Goal: Check status: Check status

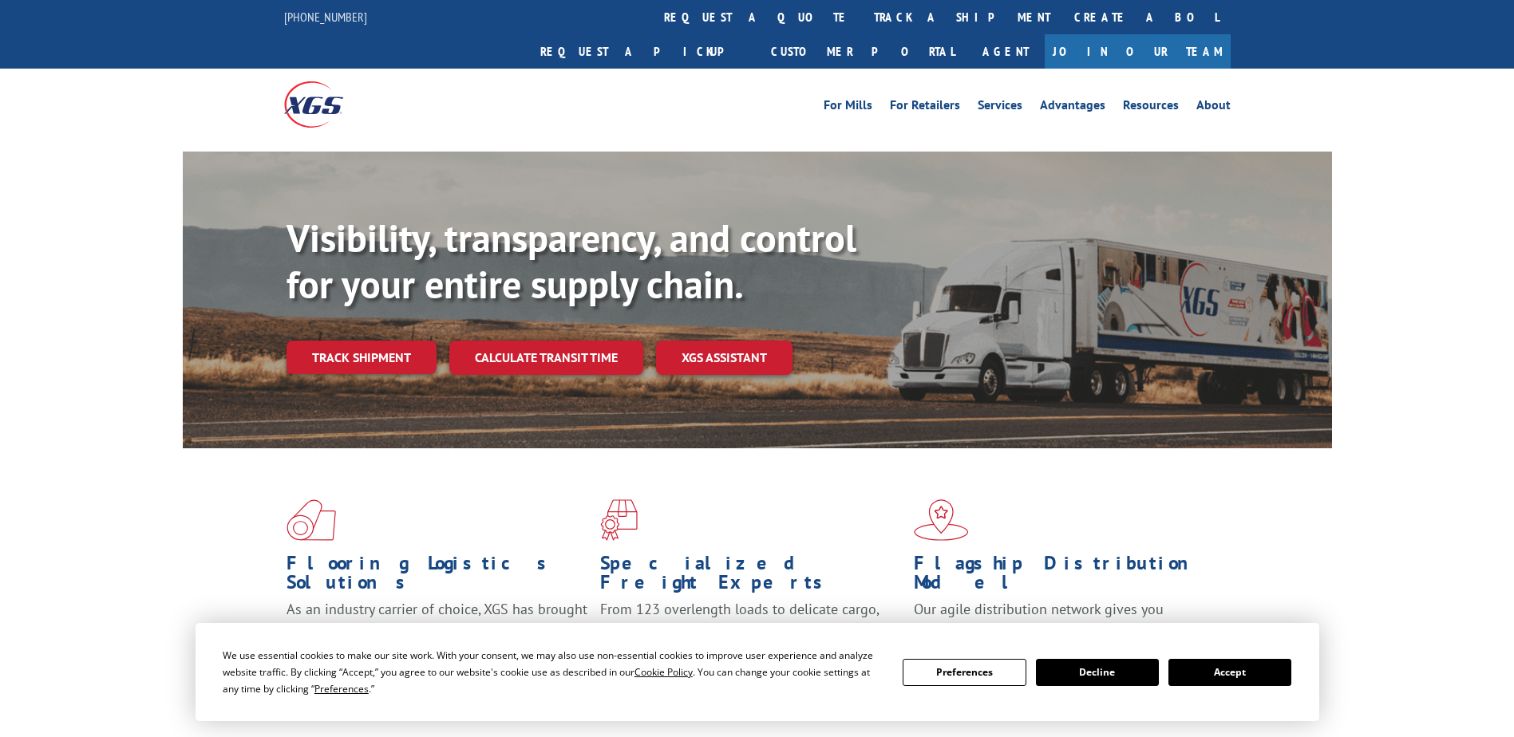
click at [1219, 670] on button "Accept" at bounding box center [1229, 672] width 123 height 27
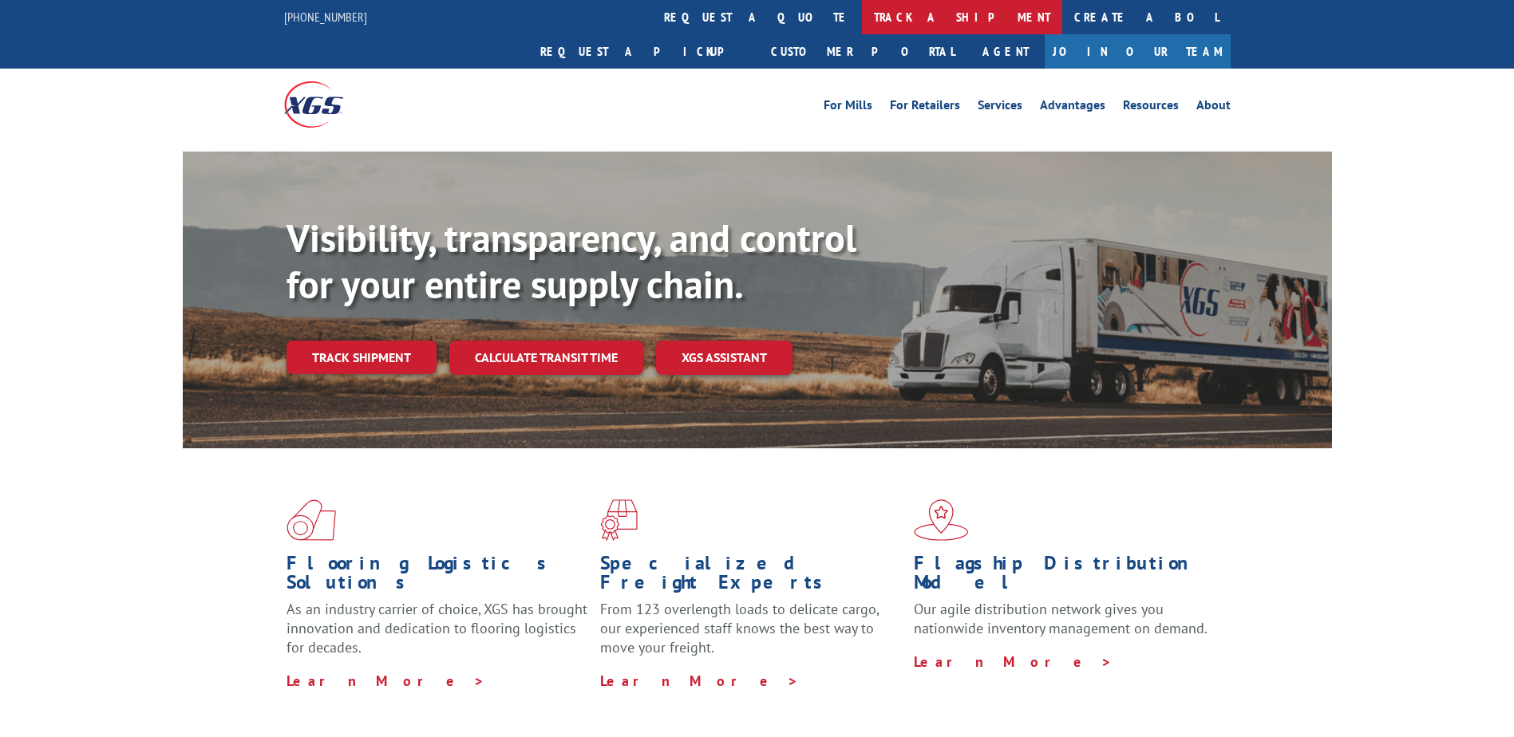
click at [862, 16] on link "track a shipment" at bounding box center [962, 17] width 200 height 34
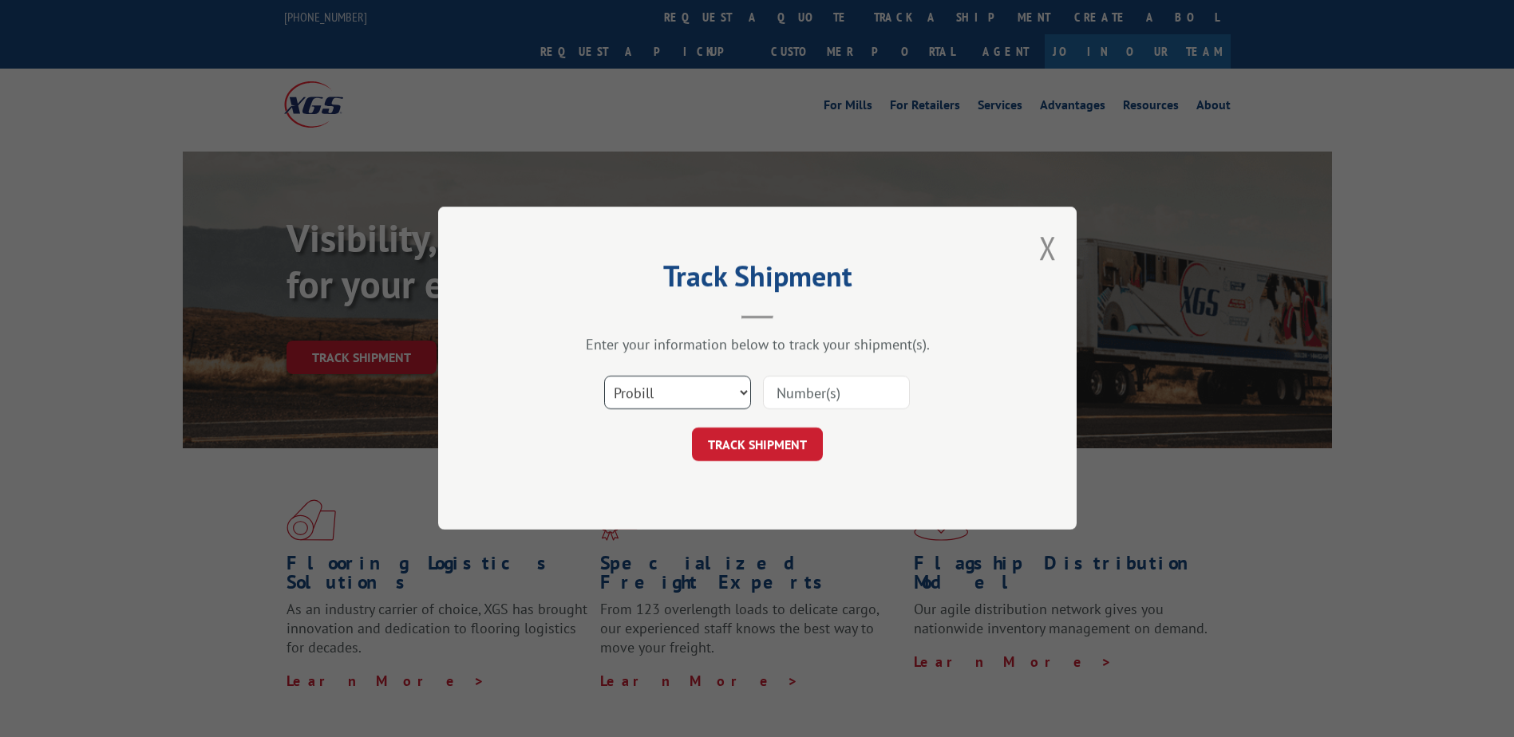
click at [725, 395] on select "Select category... Probill BOL PO" at bounding box center [677, 394] width 147 height 34
select select "bol"
click at [604, 377] on select "Select category... Probill BOL PO" at bounding box center [677, 394] width 147 height 34
click at [832, 389] on input at bounding box center [836, 394] width 147 height 34
click at [851, 389] on input at bounding box center [836, 394] width 147 height 34
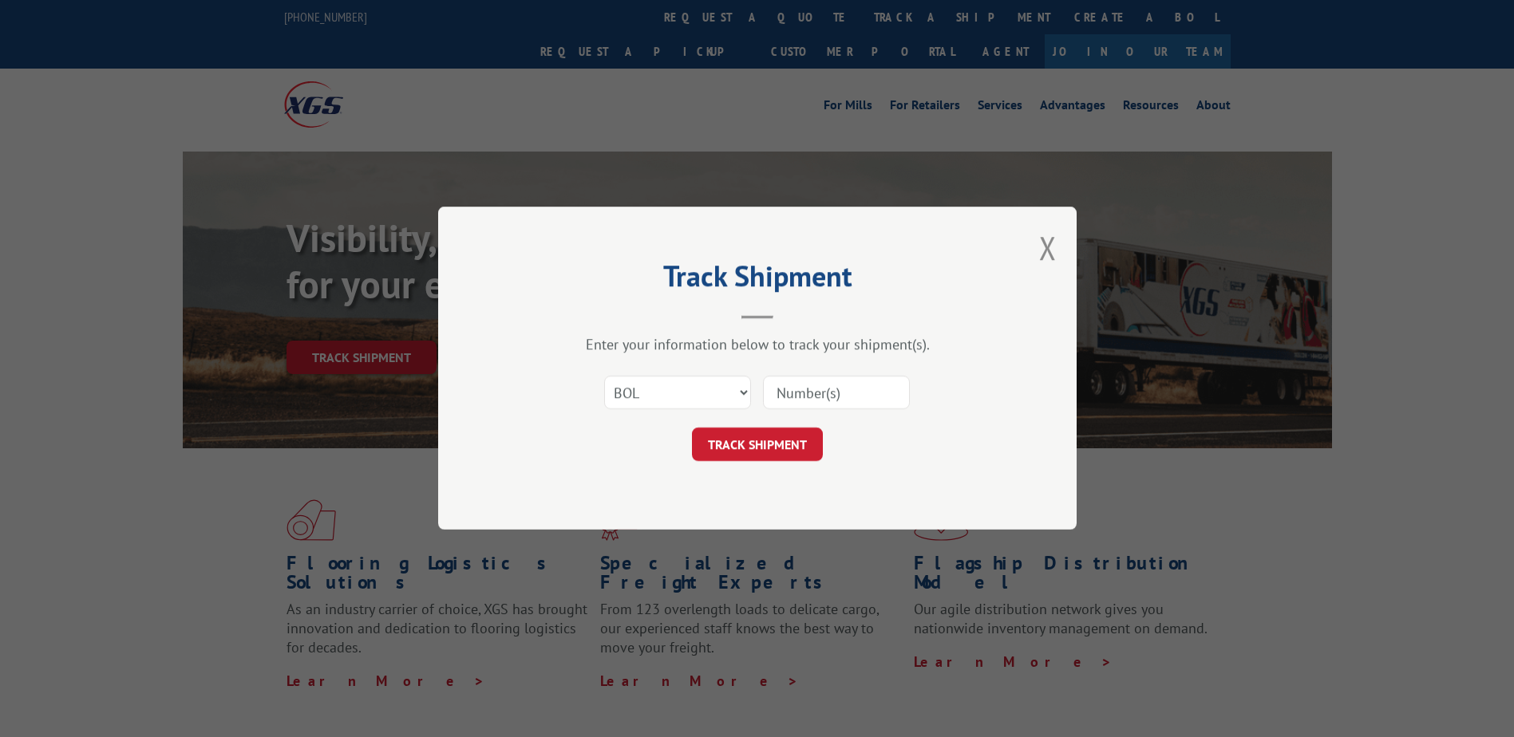
paste input "2840744"
type input "2840744"
click at [741, 445] on button "TRACK SHIPMENT" at bounding box center [757, 446] width 131 height 34
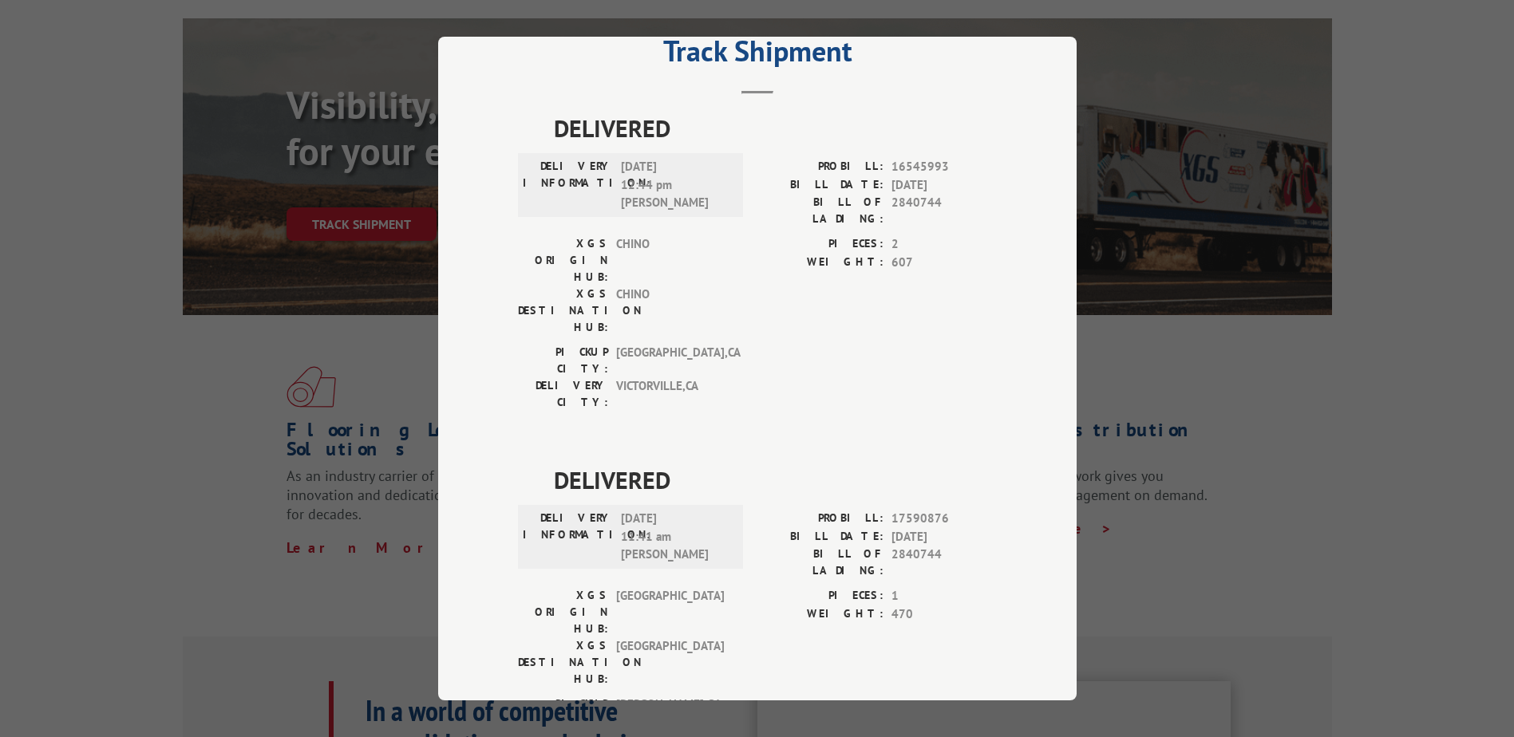
scroll to position [160, 0]
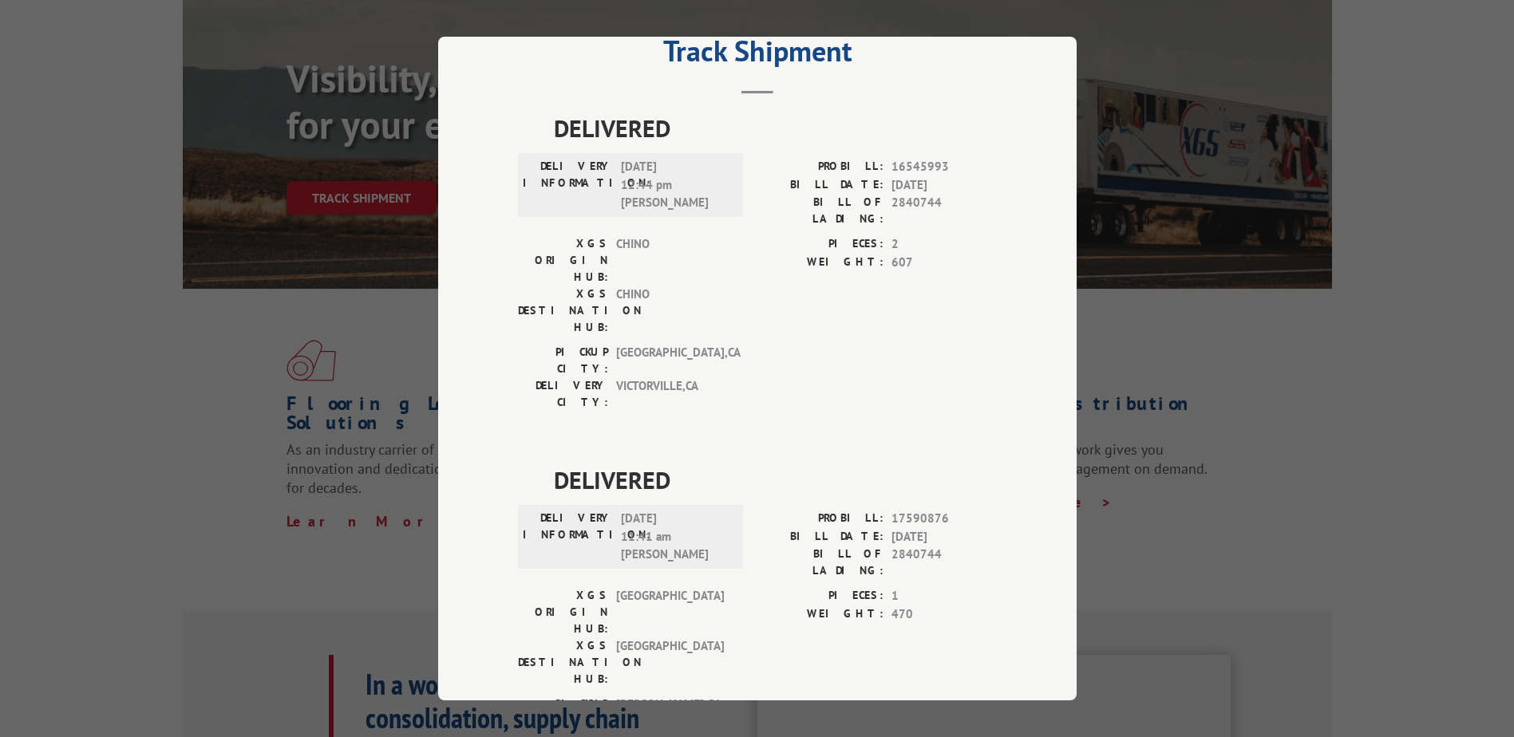
click at [1367, 385] on div "Track Shipment DELIVERED DELIVERY INFORMATION: [DATE] 12:44 pm [PERSON_NAME] PR…" at bounding box center [757, 368] width 1514 height 737
click at [621, 510] on span "[DATE] 11:41 am [PERSON_NAME]" at bounding box center [675, 537] width 108 height 54
